Goal: Information Seeking & Learning: Find specific fact

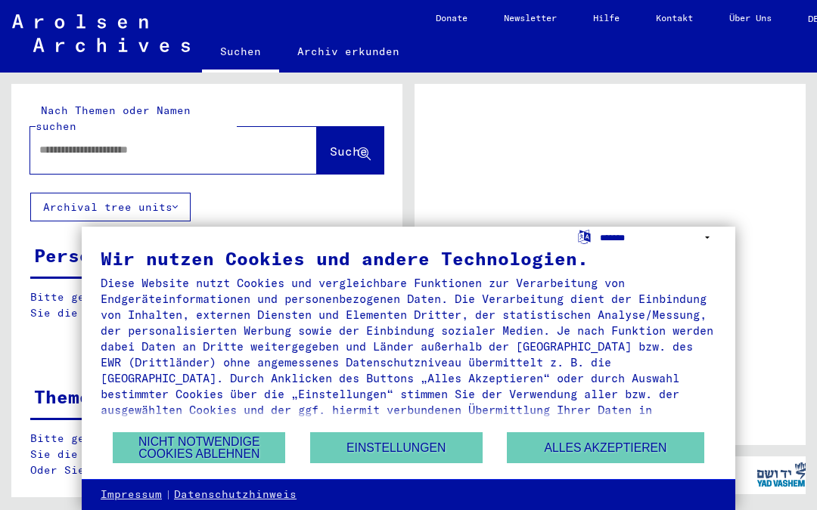
click at [624, 237] on select "**********" at bounding box center [658, 238] width 116 height 22
select select "*****"
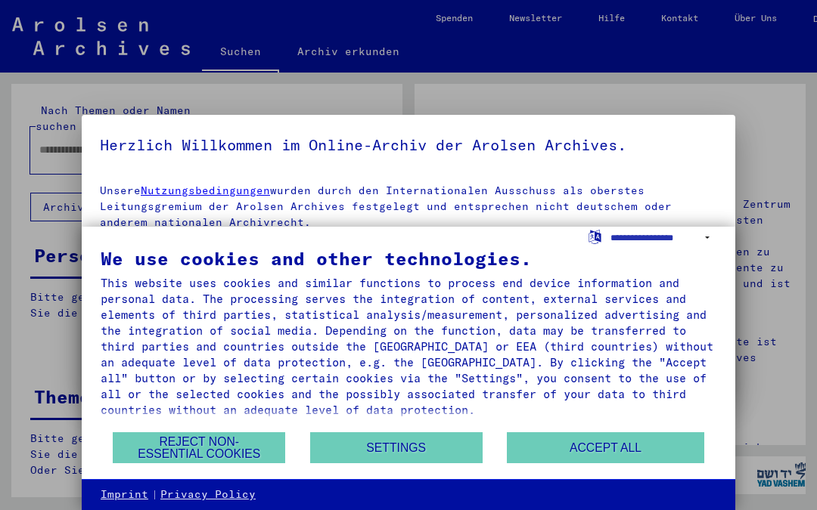
click at [571, 455] on button "Accept all" at bounding box center [605, 448] width 197 height 31
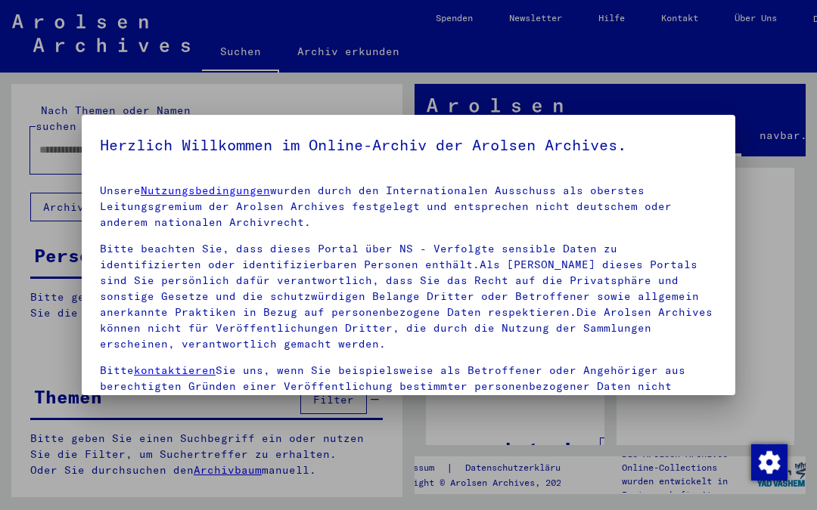
click at [780, 186] on div at bounding box center [408, 255] width 817 height 510
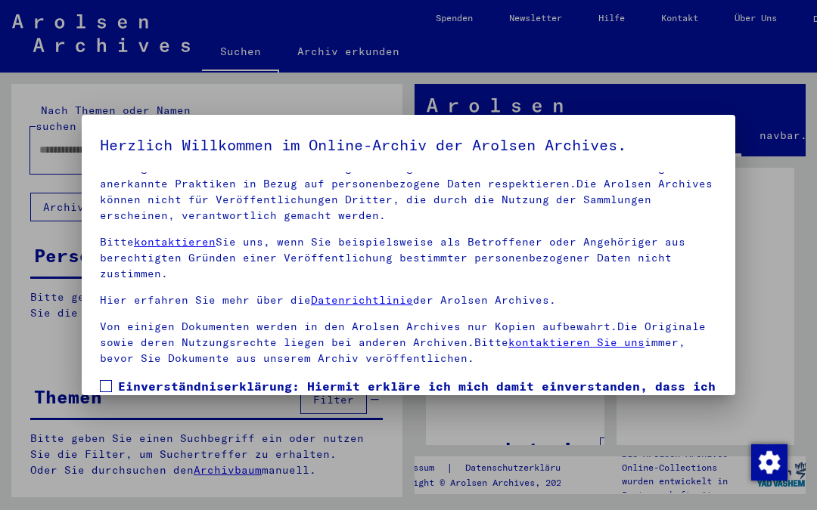
scroll to position [129, 0]
click at [101, 383] on span at bounding box center [106, 386] width 12 height 12
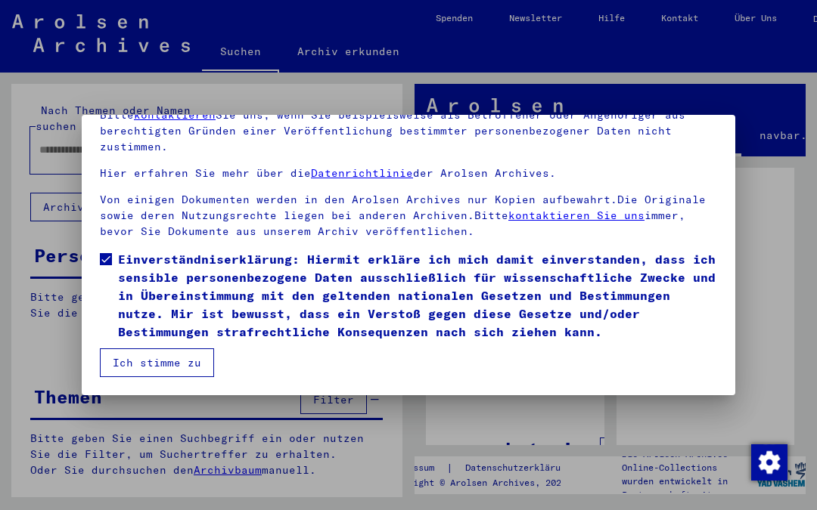
scroll to position [127, 0]
click at [189, 357] on button "Ich stimme zu" at bounding box center [157, 363] width 114 height 29
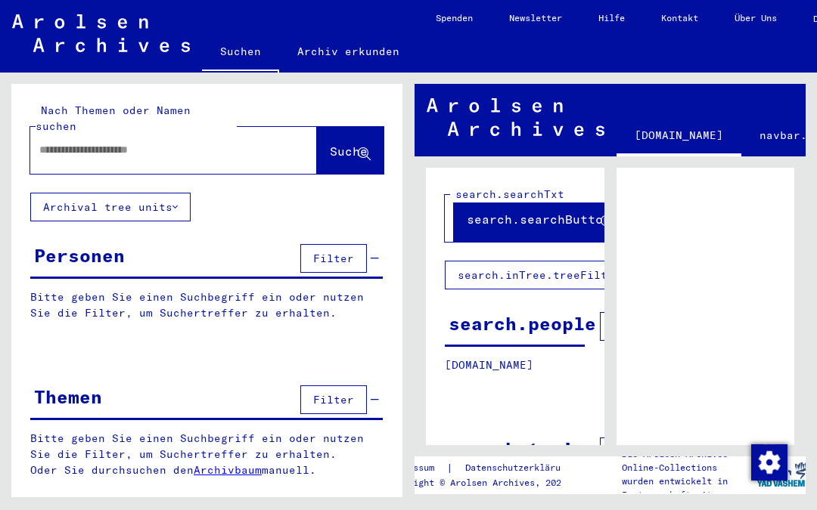
click at [200, 142] on input "text" at bounding box center [159, 150] width 241 height 16
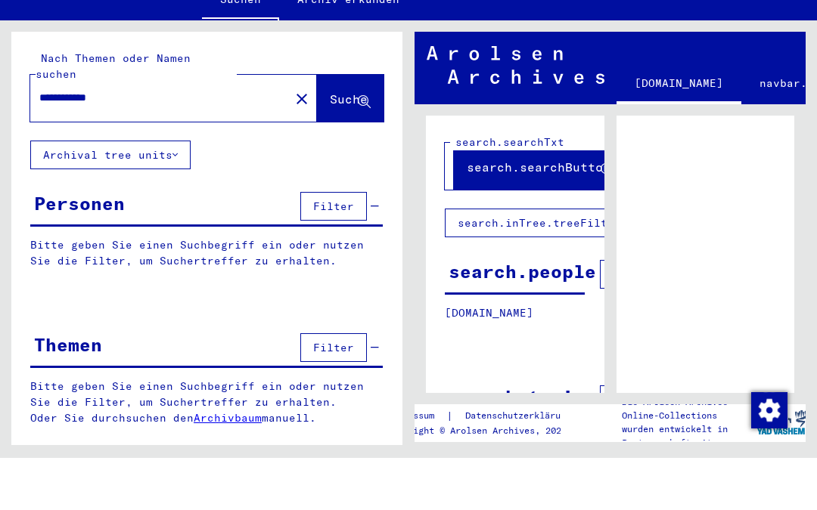
type input "**********"
click at [331, 144] on span "Suche" at bounding box center [349, 151] width 38 height 15
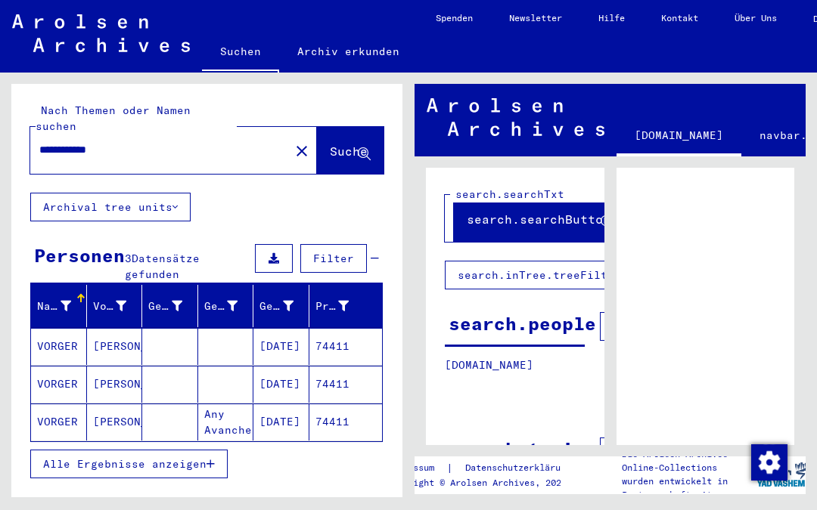
click at [123, 367] on mat-cell "[PERSON_NAME]" at bounding box center [115, 384] width 56 height 37
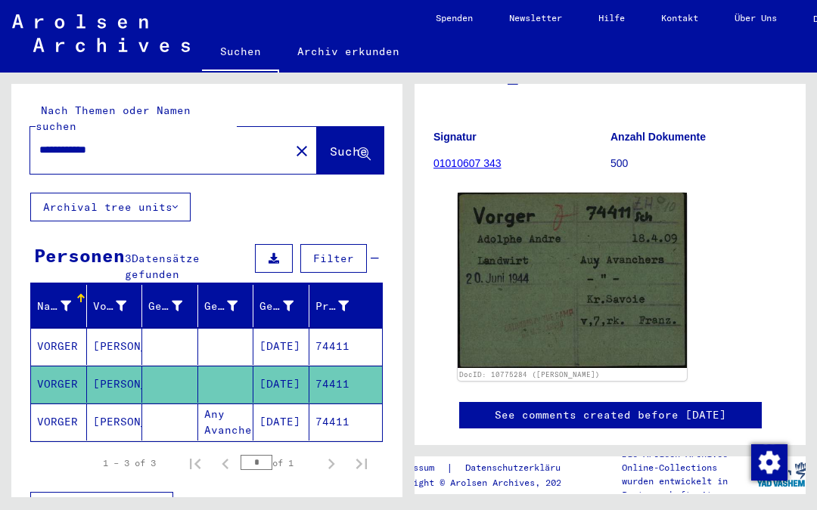
scroll to position [156, 0]
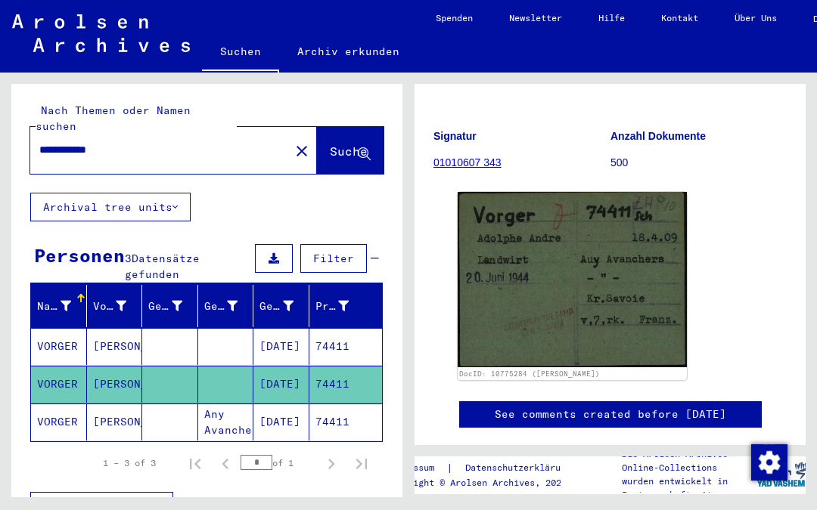
click at [619, 272] on img at bounding box center [571, 279] width 229 height 175
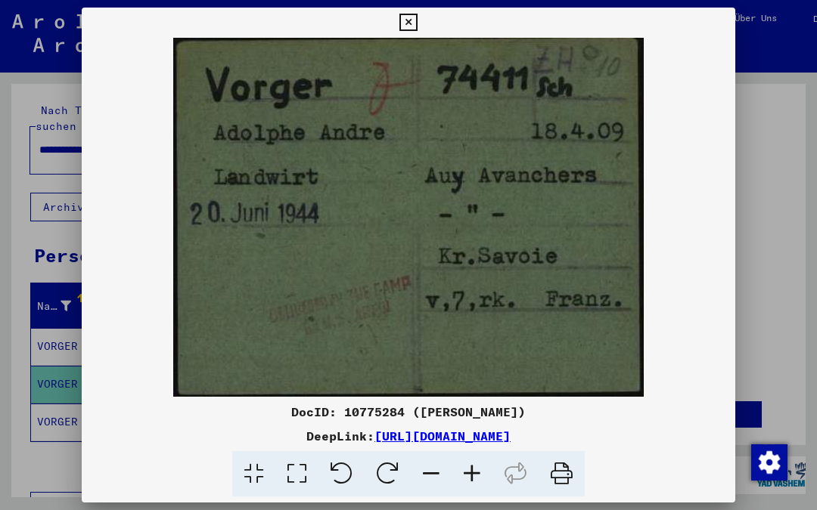
click at [417, 26] on icon at bounding box center [407, 23] width 17 height 18
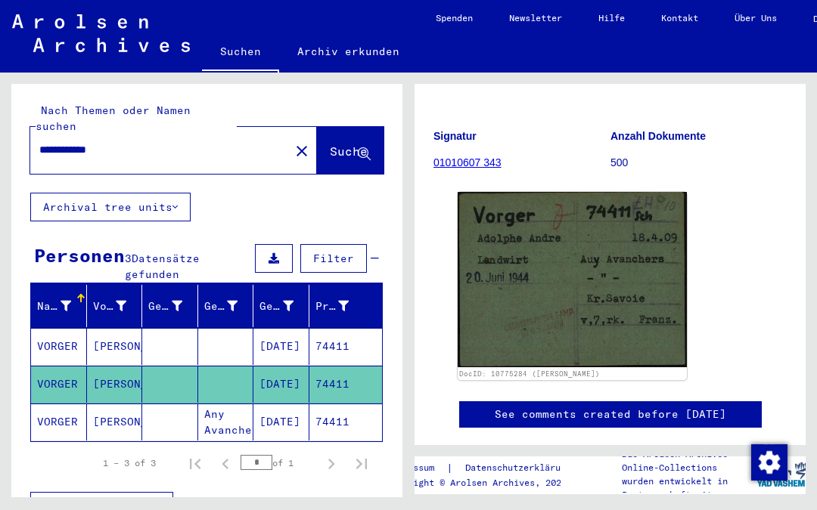
click at [127, 404] on mat-cell "[PERSON_NAME]" at bounding box center [115, 422] width 56 height 37
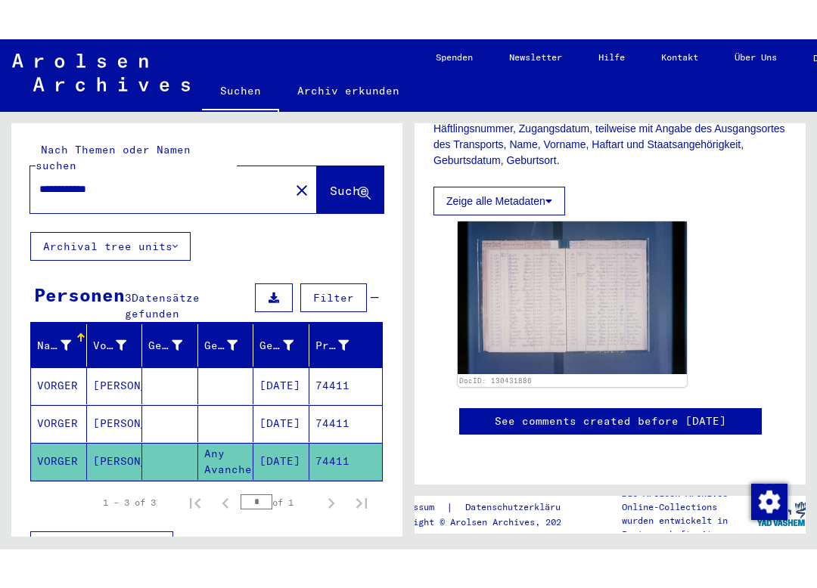
scroll to position [378, 0]
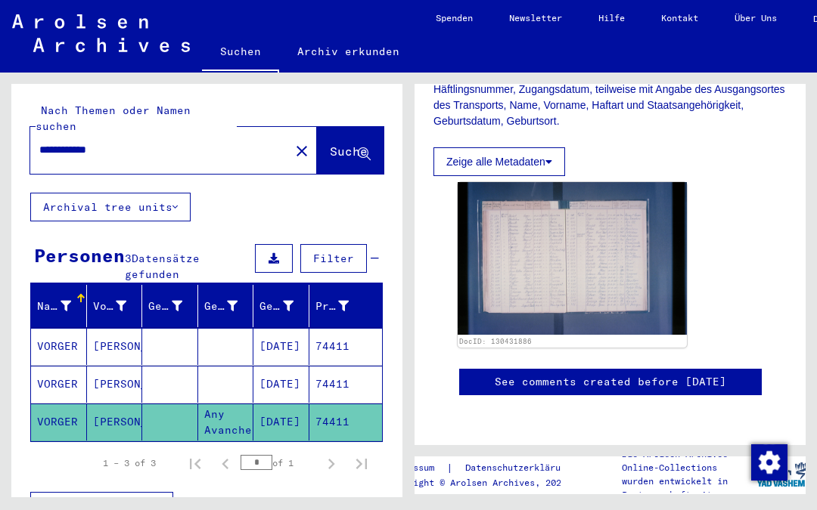
click at [597, 230] on img at bounding box center [571, 258] width 229 height 153
